Goal: Navigation & Orientation: Find specific page/section

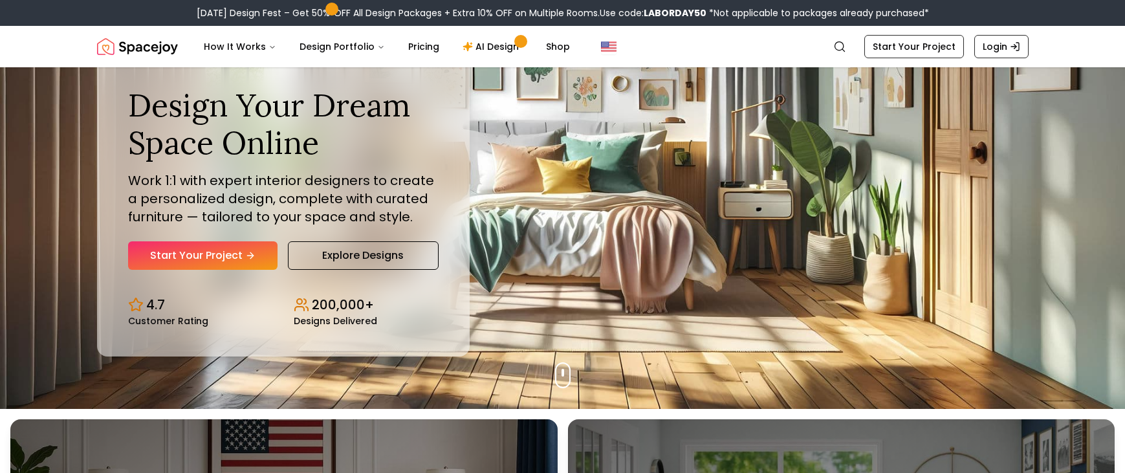
scroll to position [65, 0]
click at [601, 50] on img "Global" at bounding box center [609, 47] width 16 height 16
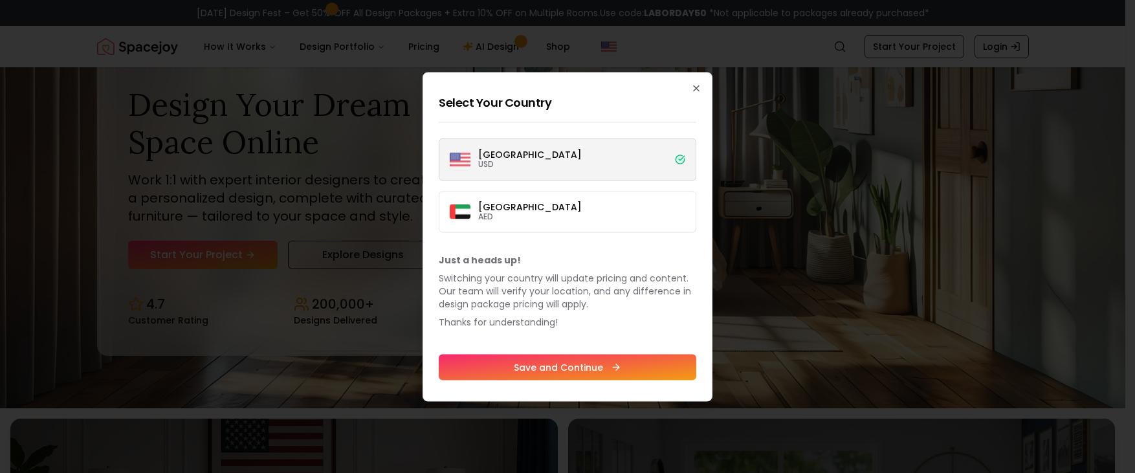
click at [569, 158] on label "[GEOGRAPHIC_DATA] USD" at bounding box center [567, 159] width 257 height 43
click at [0, 0] on button "[GEOGRAPHIC_DATA] USD" at bounding box center [0, 0] width 0 height 0
click at [552, 148] on label "[GEOGRAPHIC_DATA] USD" at bounding box center [567, 159] width 257 height 43
click at [0, 0] on button "[GEOGRAPHIC_DATA] USD" at bounding box center [0, 0] width 0 height 0
click at [554, 225] on label "Dubai AED" at bounding box center [567, 211] width 257 height 41
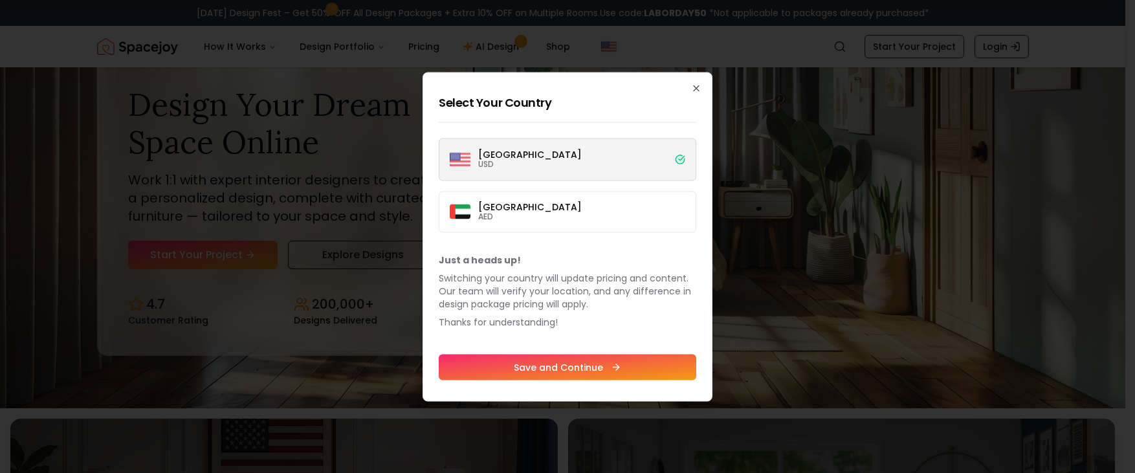
click at [0, 0] on button "Dubai AED" at bounding box center [0, 0] width 0 height 0
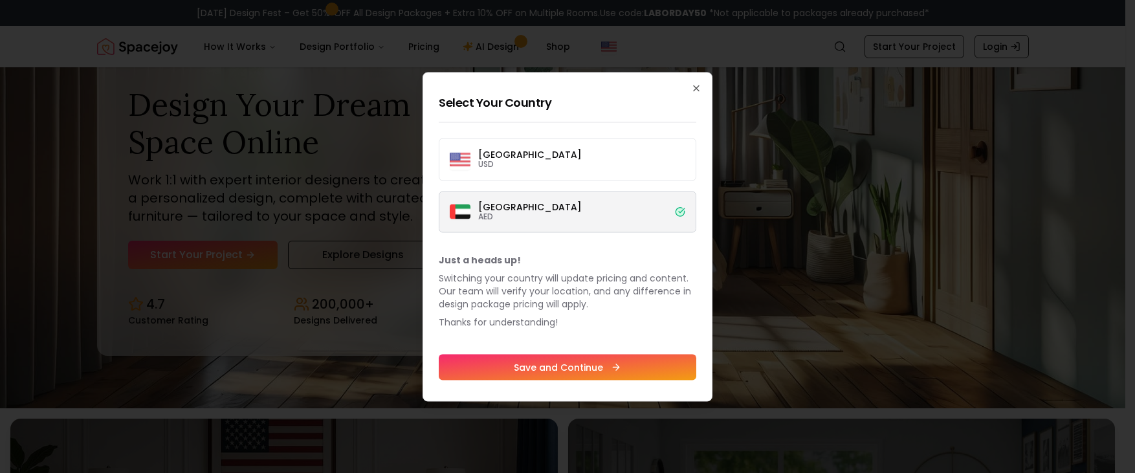
click at [607, 161] on label "[GEOGRAPHIC_DATA] USD" at bounding box center [567, 159] width 257 height 43
click at [0, 0] on button "[GEOGRAPHIC_DATA] USD" at bounding box center [0, 0] width 0 height 0
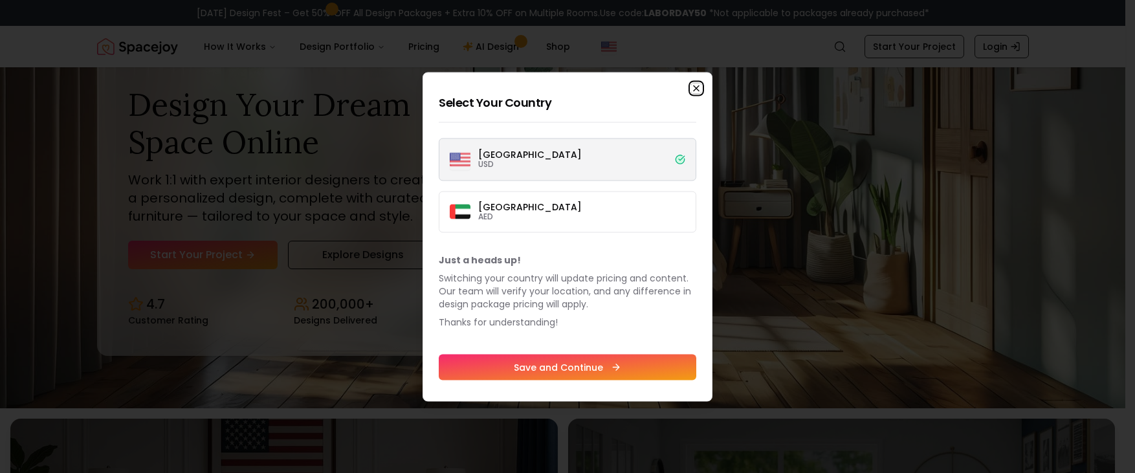
click at [697, 87] on icon "button" at bounding box center [696, 88] width 10 height 10
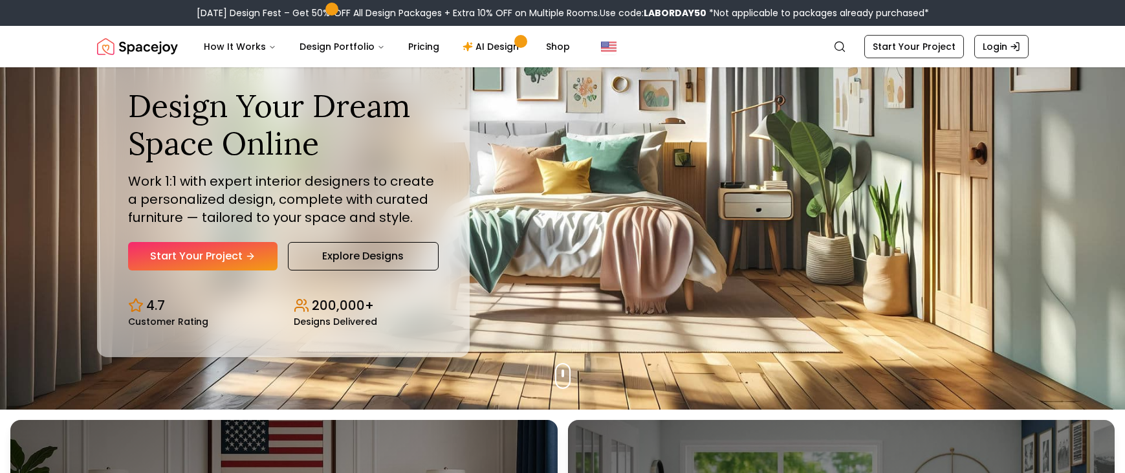
scroll to position [44, 0]
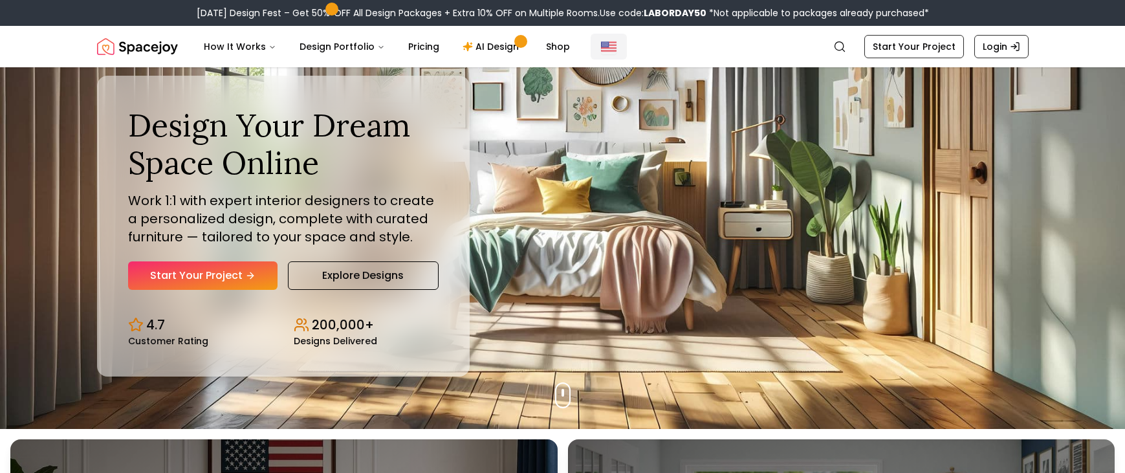
click at [601, 47] on img "Global" at bounding box center [609, 47] width 16 height 16
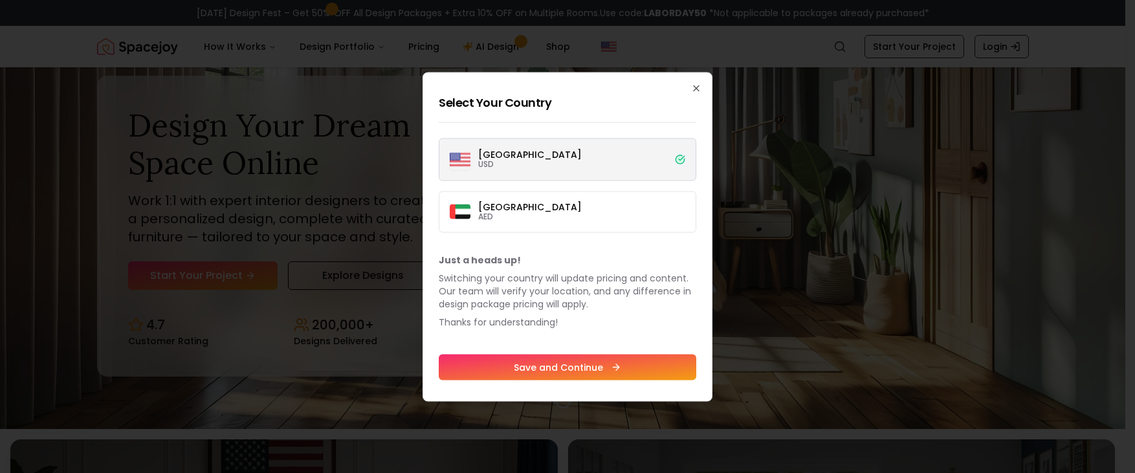
click at [604, 143] on label "[GEOGRAPHIC_DATA] USD" at bounding box center [567, 159] width 257 height 43
click at [0, 0] on button "[GEOGRAPHIC_DATA] USD" at bounding box center [0, 0] width 0 height 0
click at [691, 89] on icon "button" at bounding box center [696, 88] width 10 height 10
